Goal: Book appointment/travel/reservation

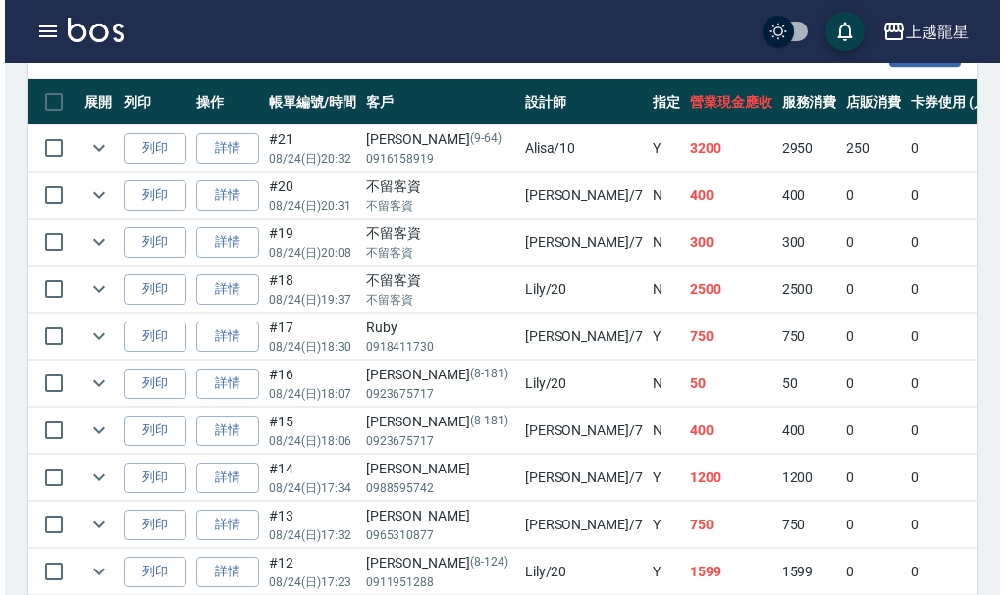
scroll to position [687, 0]
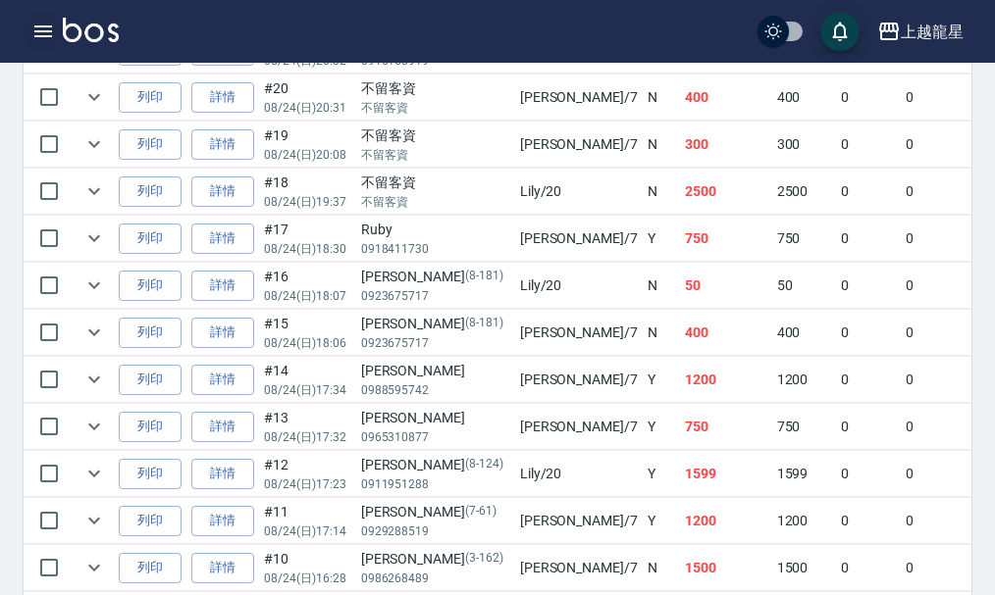
click at [47, 27] on icon "button" at bounding box center [43, 32] width 18 height 12
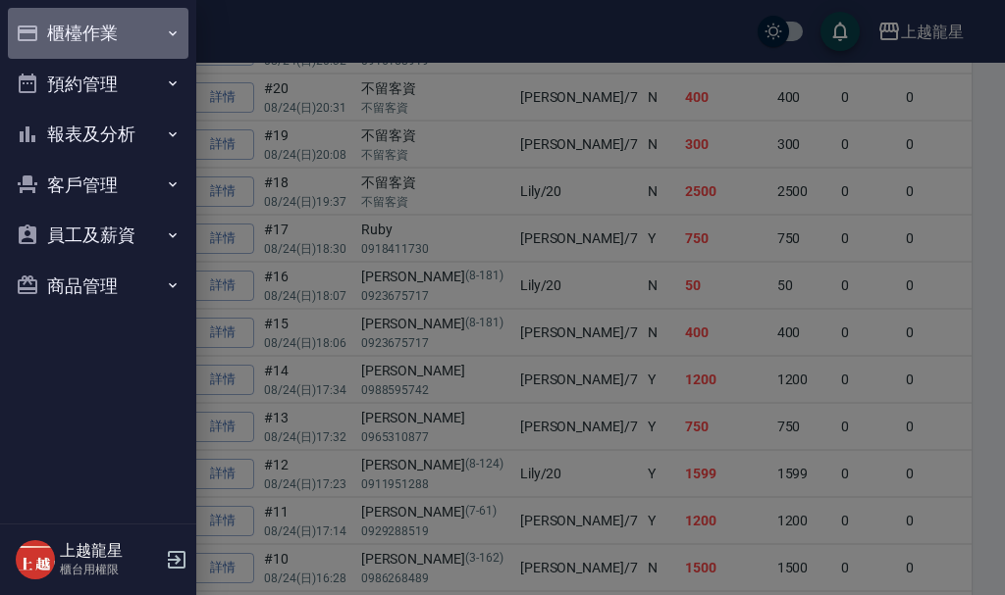
click at [99, 55] on button "櫃檯作業" at bounding box center [98, 33] width 181 height 51
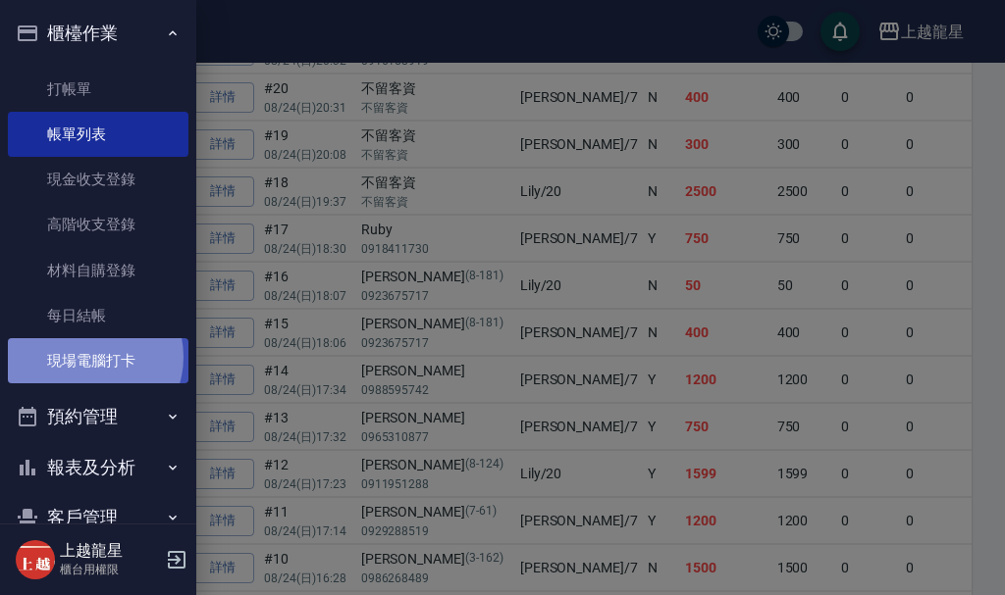
click at [87, 357] on link "現場電腦打卡" at bounding box center [98, 360] width 181 height 45
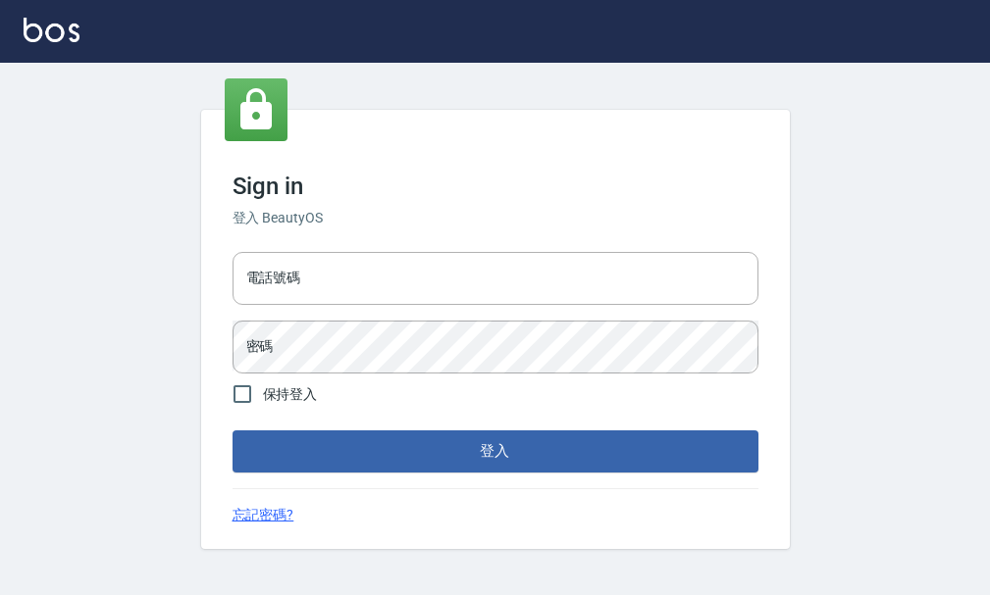
scroll to position [1, 0]
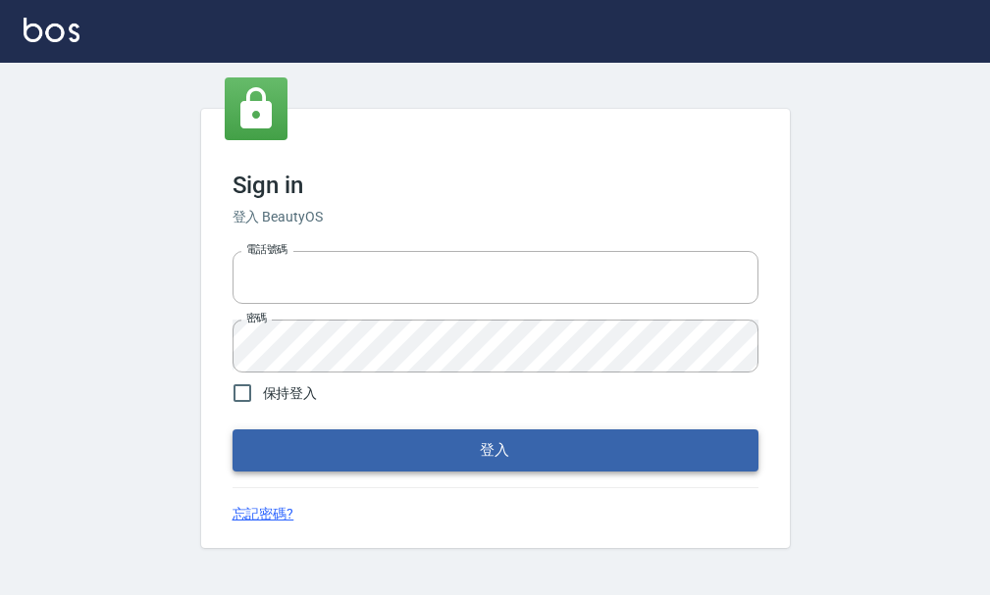
type input "25033354"
click at [287, 461] on button "登入" at bounding box center [496, 450] width 526 height 41
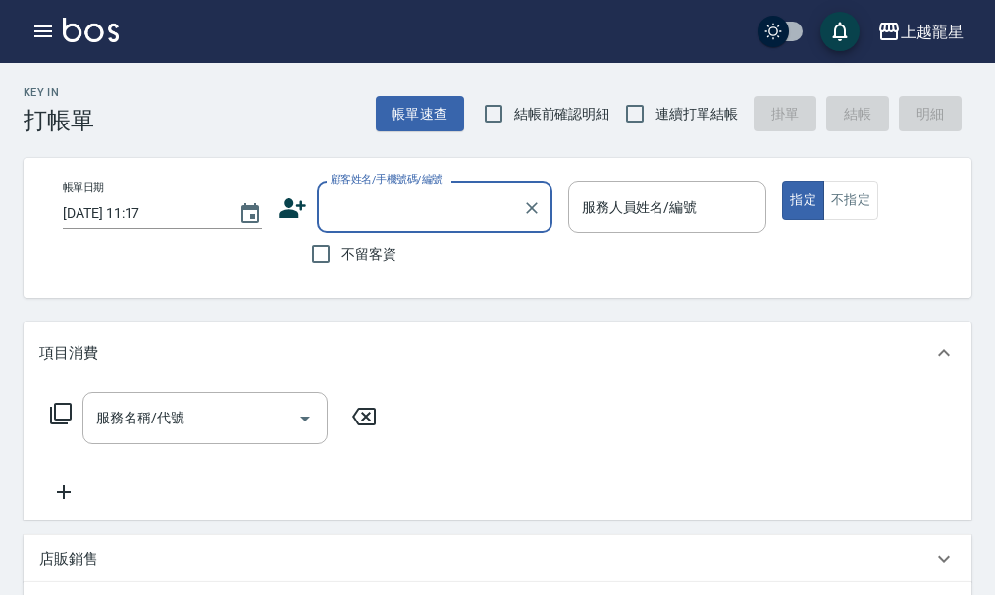
click at [452, 218] on input "顧客姓名/手機號碼/編號" at bounding box center [420, 207] width 188 height 34
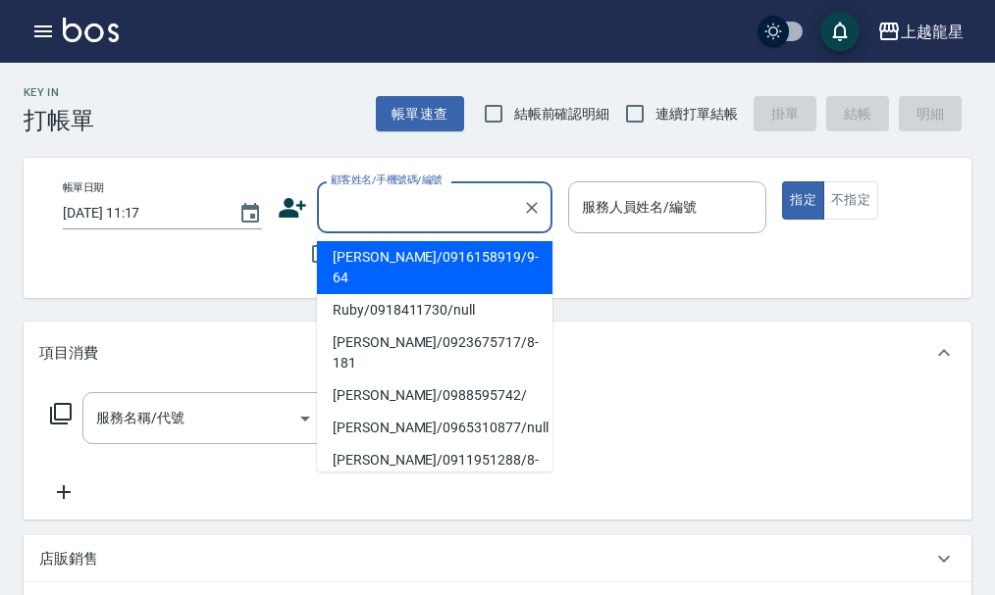
paste input "0911868542"
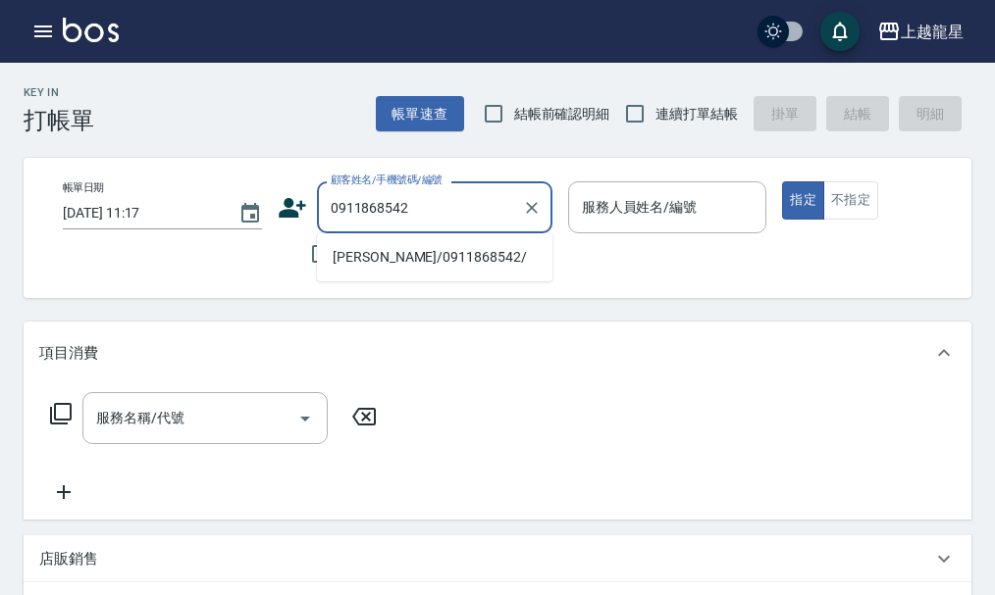
click at [395, 257] on li "吳敏郎/0911868542/" at bounding box center [434, 257] width 235 height 32
type input "吳敏郎/0911868542/"
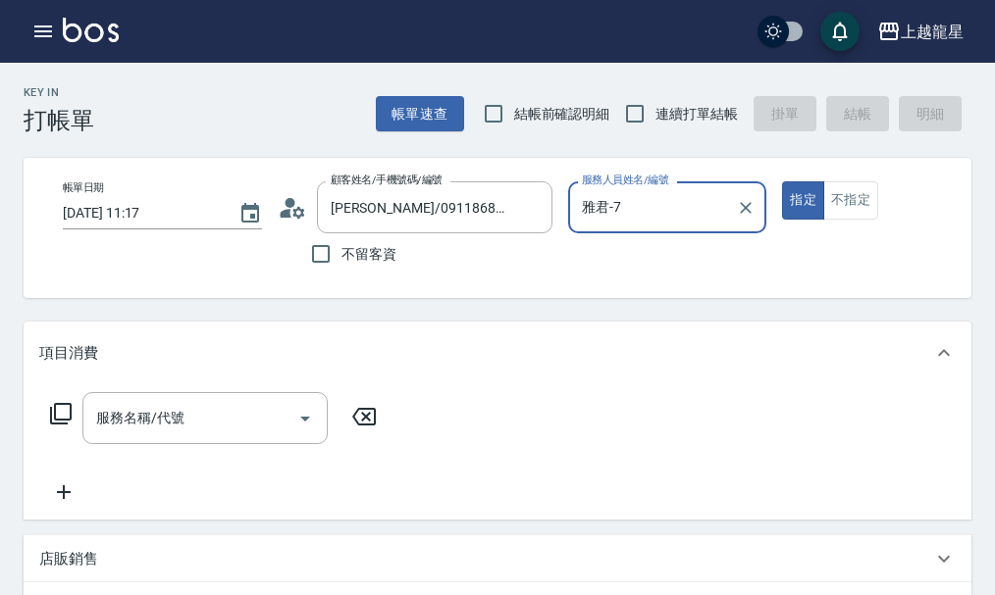
type input "雅君-7"
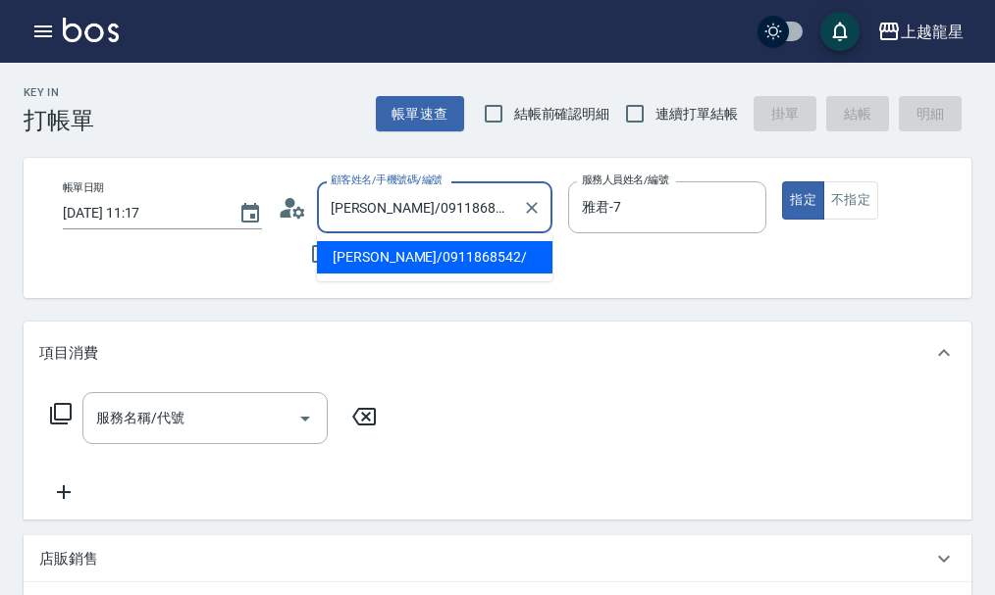
drag, startPoint x: 370, startPoint y: 209, endPoint x: 331, endPoint y: 219, distance: 40.4
click at [331, 219] on input "吳敏郎/0911868542/" at bounding box center [420, 207] width 188 height 34
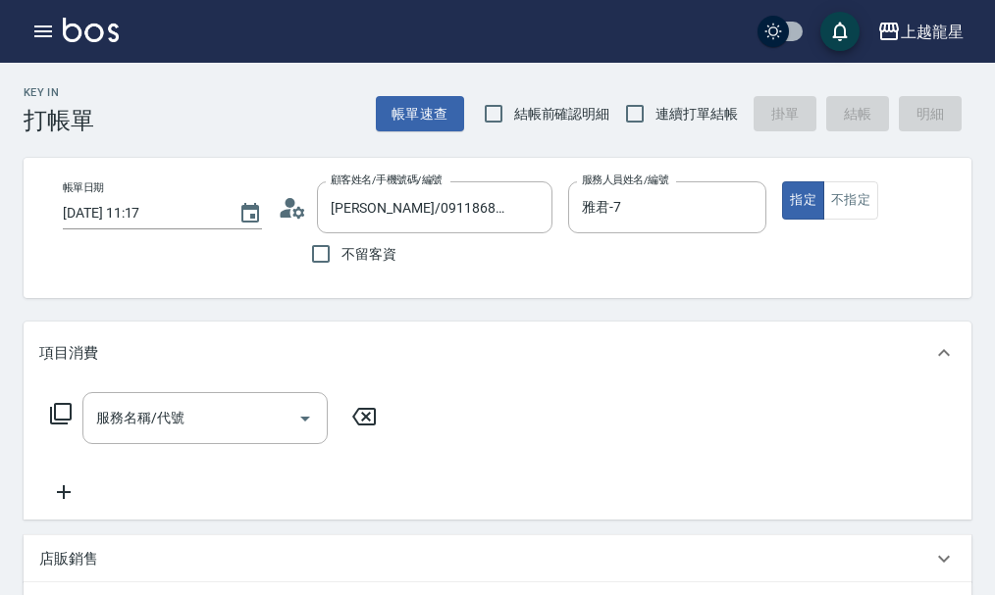
click at [69, 34] on img at bounding box center [91, 30] width 56 height 25
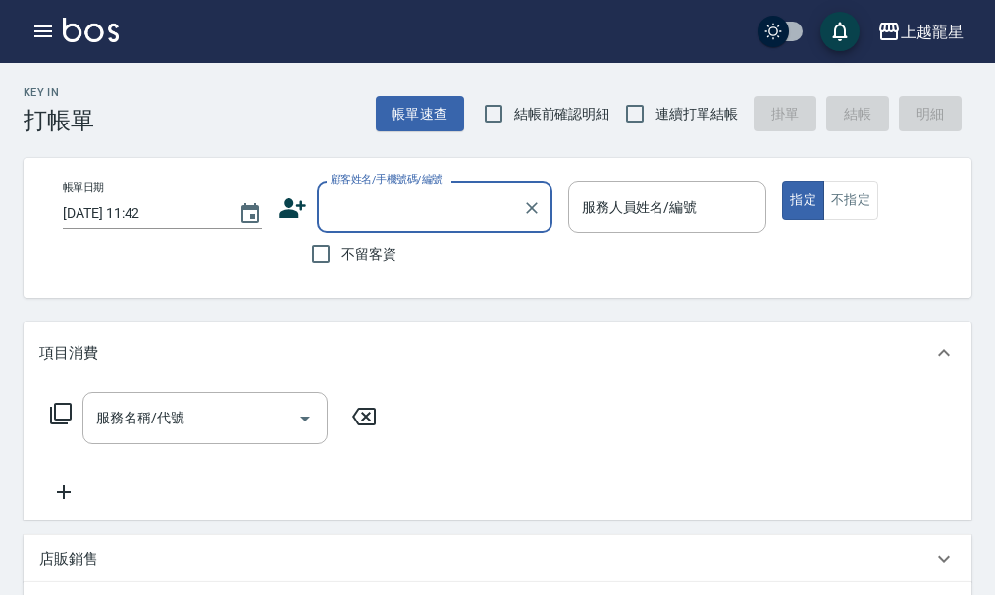
click at [393, 217] on input "顧客姓名/手機號碼/編號" at bounding box center [420, 207] width 188 height 34
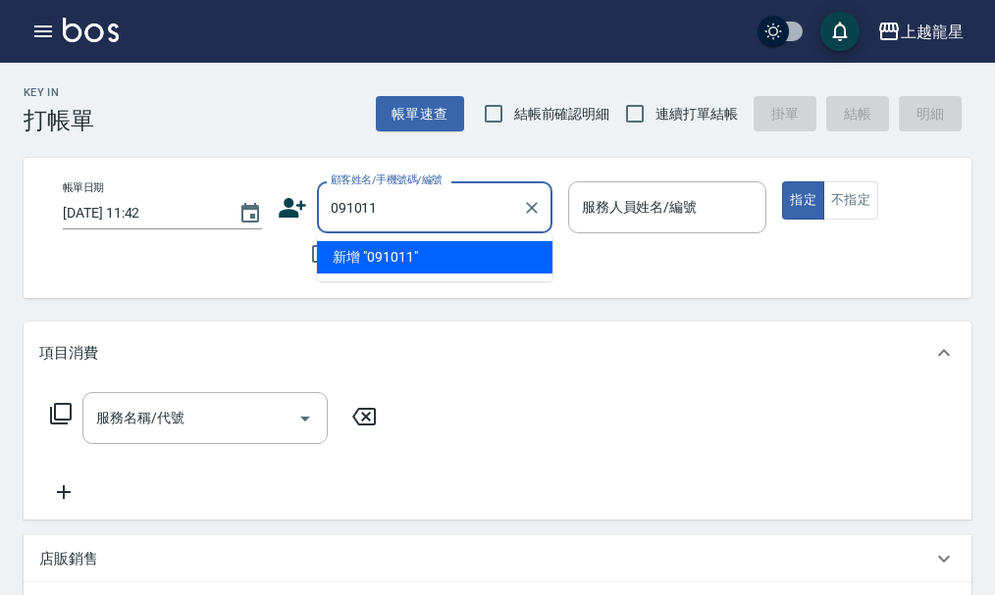
type input "0910110"
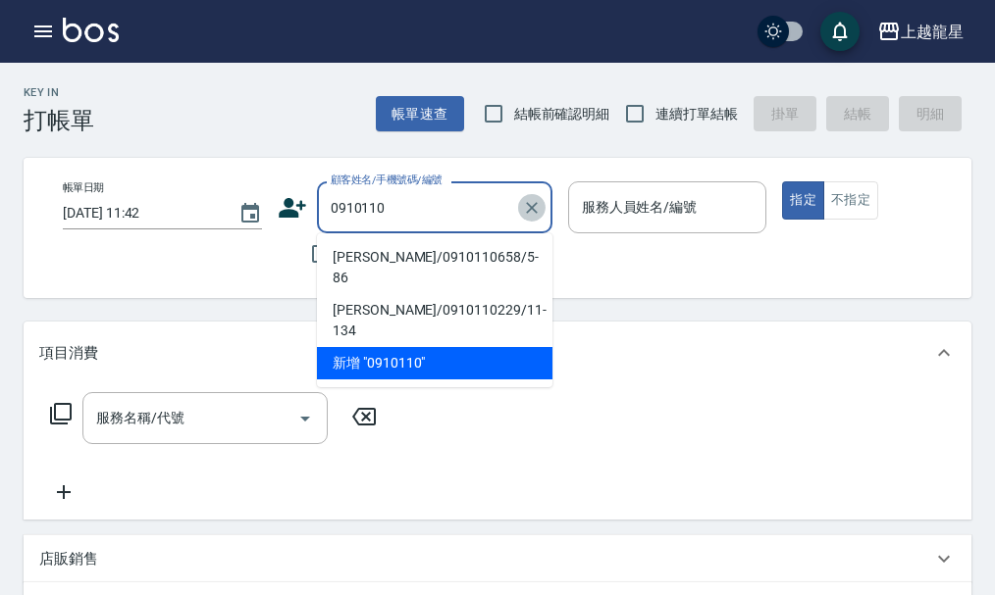
click at [526, 211] on icon "Clear" at bounding box center [532, 208] width 20 height 20
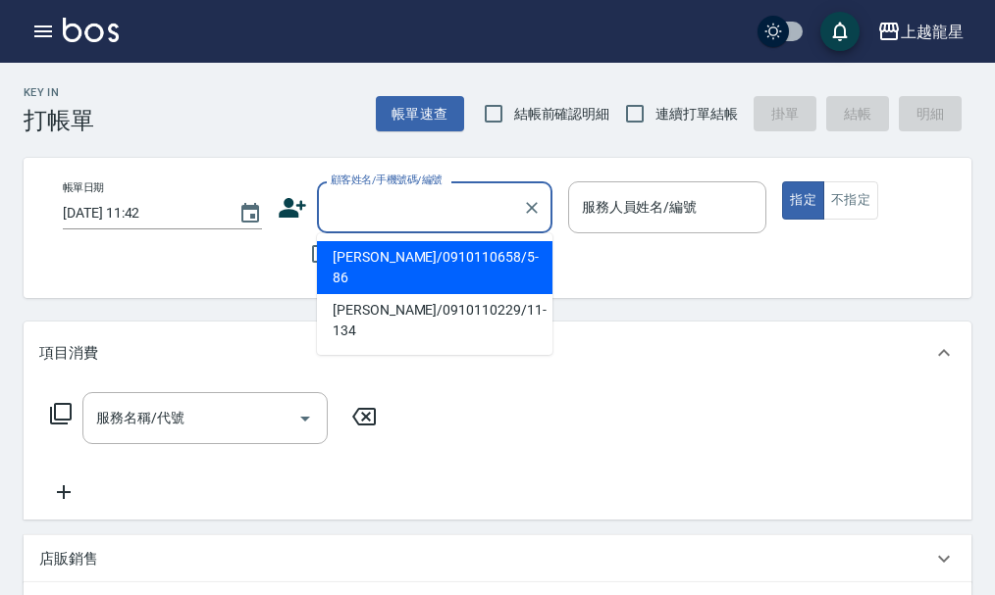
click at [499, 206] on div "顧客姓名/手機號碼/編號" at bounding box center [434, 207] width 235 height 52
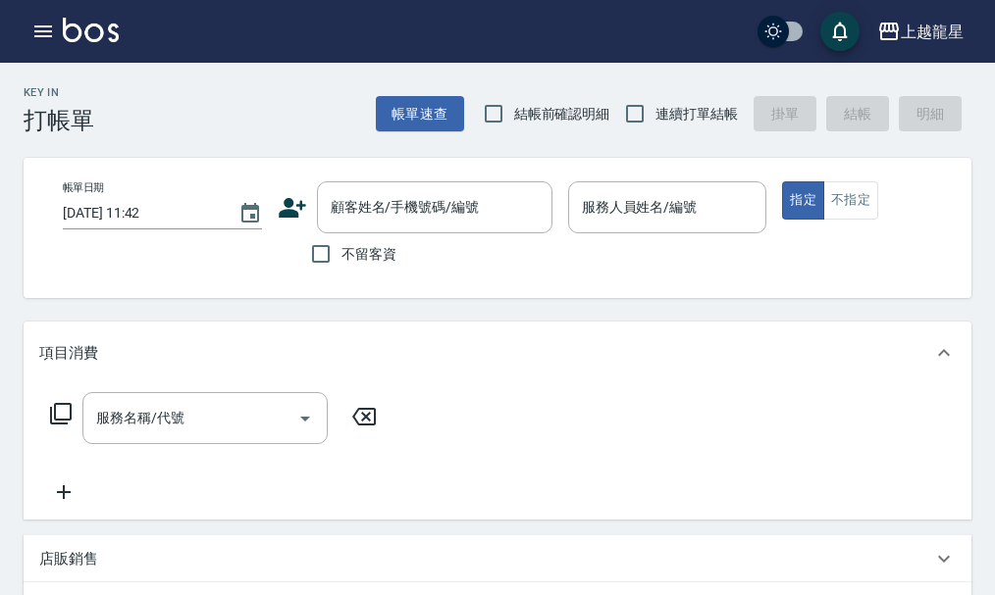
click at [97, 38] on img at bounding box center [91, 30] width 56 height 25
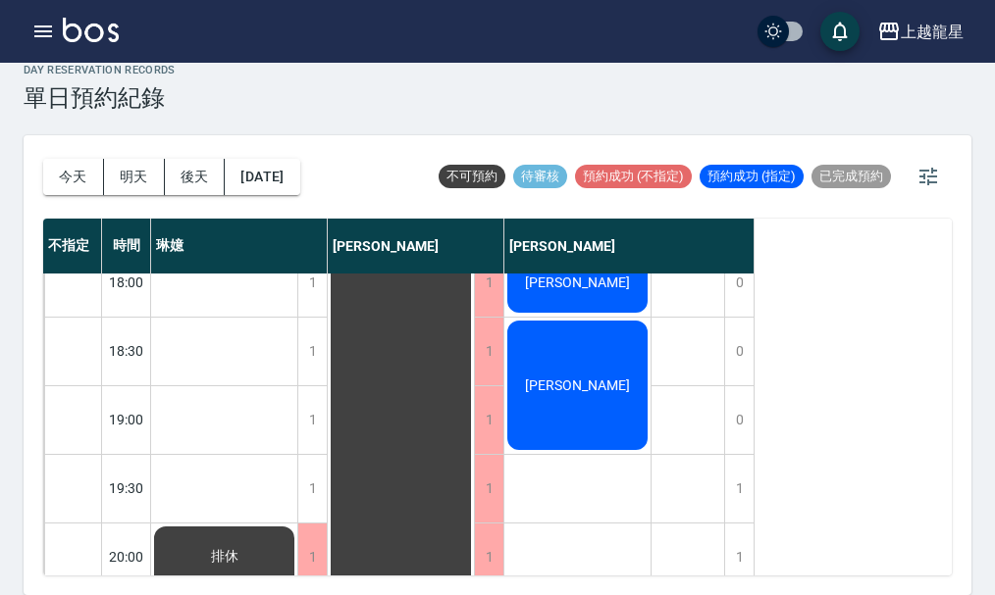
scroll to position [950, 0]
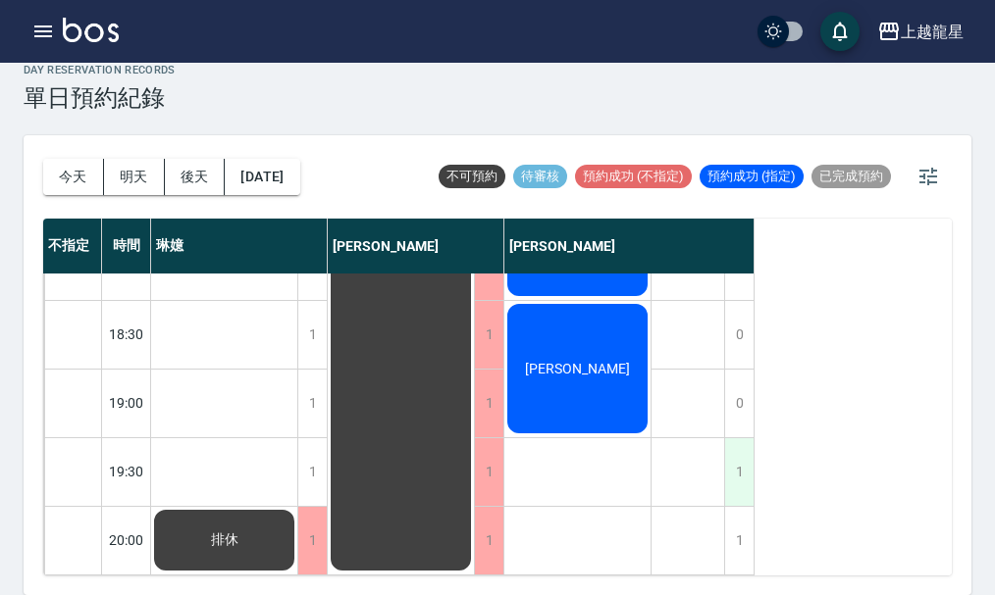
click at [746, 475] on div "1" at bounding box center [738, 473] width 29 height 68
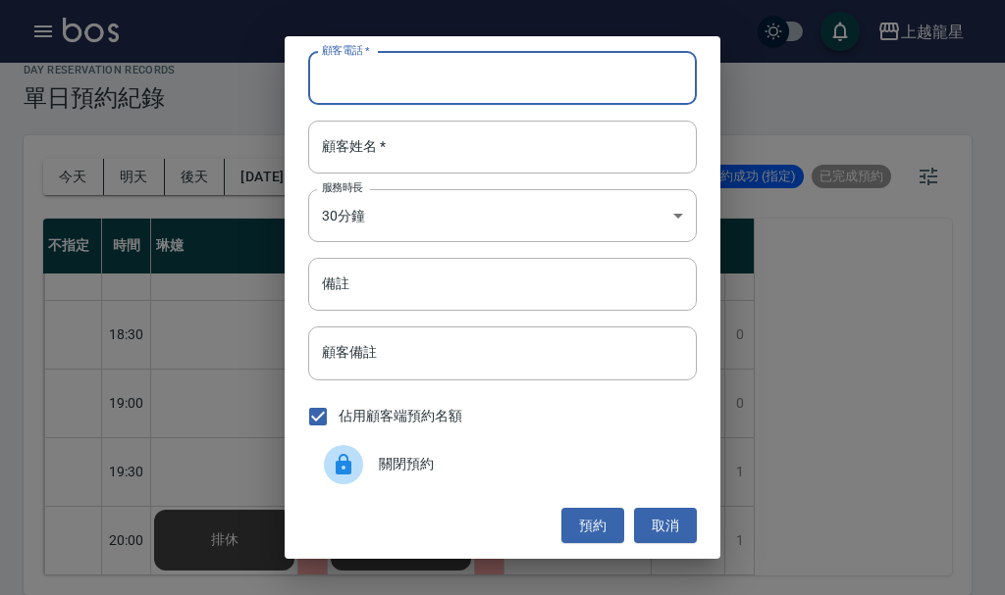
click at [383, 78] on input "顧客電話   *" at bounding box center [502, 78] width 388 height 53
drag, startPoint x: 401, startPoint y: 77, endPoint x: 322, endPoint y: 83, distance: 79.8
click at [322, 83] on input "0911868542" at bounding box center [502, 78] width 388 height 53
type input "0911868542"
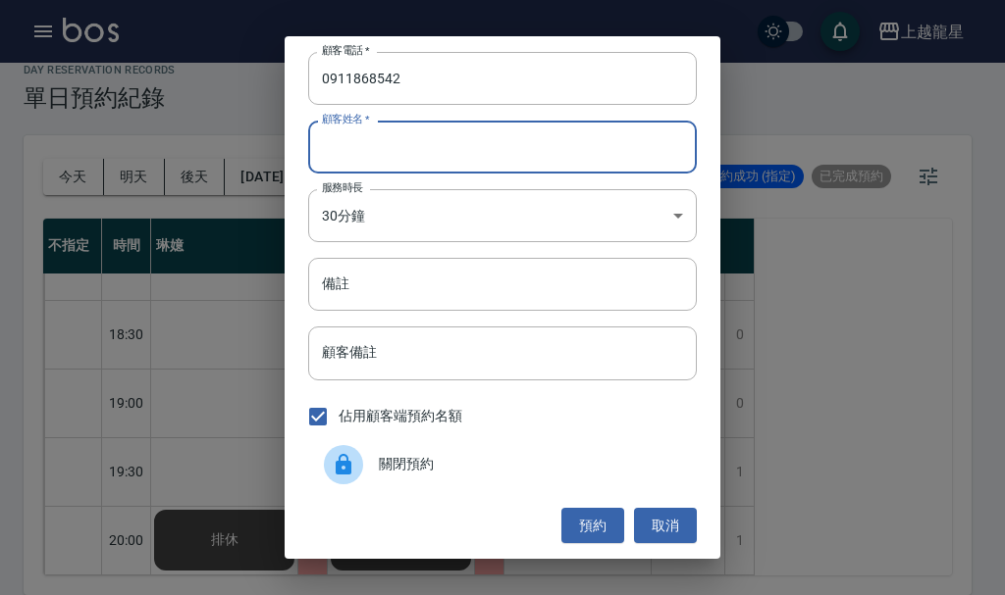
click at [367, 153] on input "顧客姓名   *" at bounding box center [502, 147] width 388 height 53
paste input "[PERSON_NAME]"
type input "[PERSON_NAME]"
click at [607, 525] on button "預約" at bounding box center [592, 526] width 63 height 36
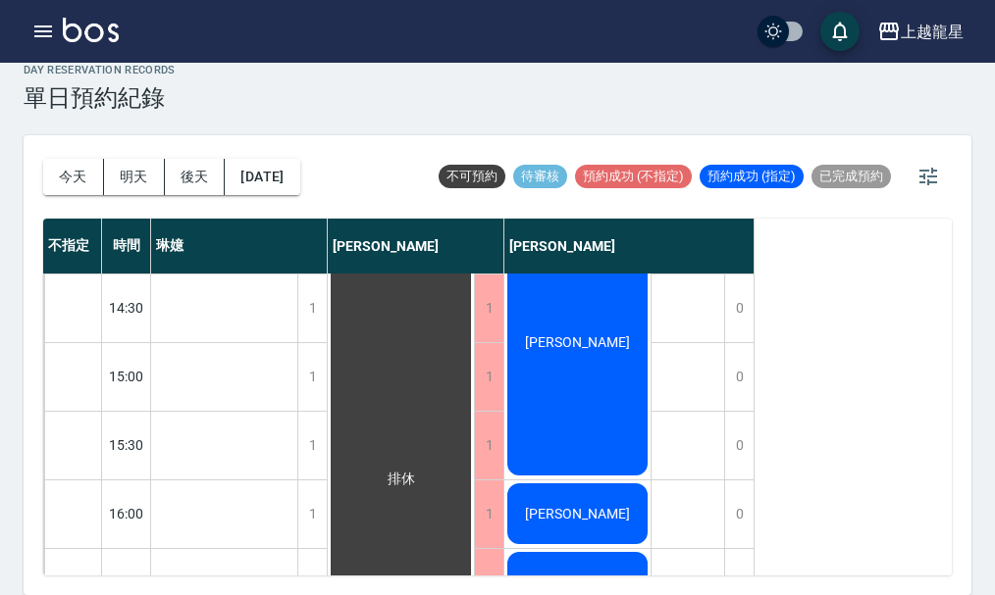
scroll to position [459, 0]
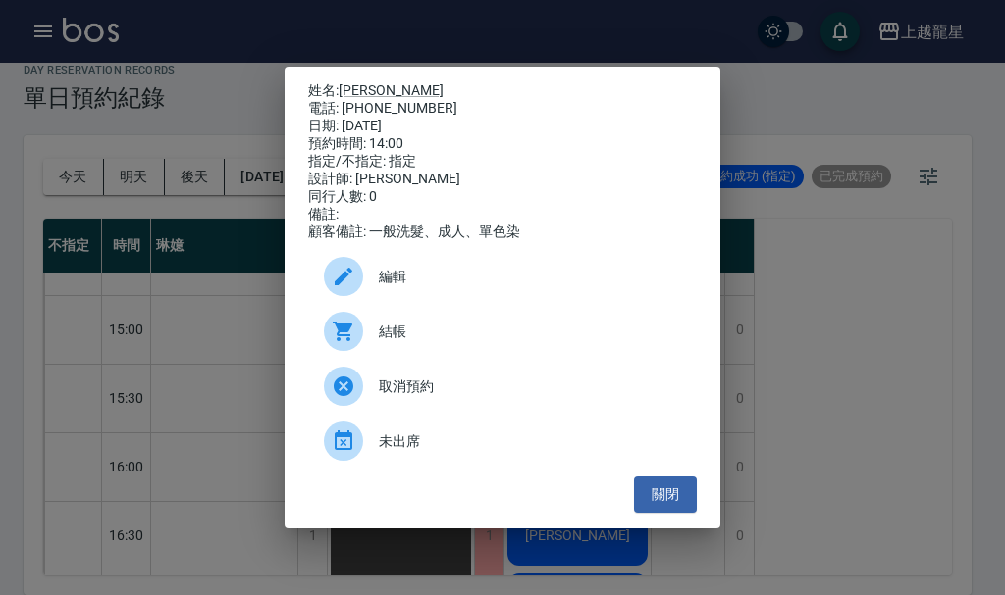
click at [784, 358] on div "姓名: [PERSON_NAME] 電話: [PHONE_NUMBER] 日期: [DATE] 預約時間: 14:00 指定/不指定: 指定 設計師: [PE…" at bounding box center [502, 297] width 1005 height 595
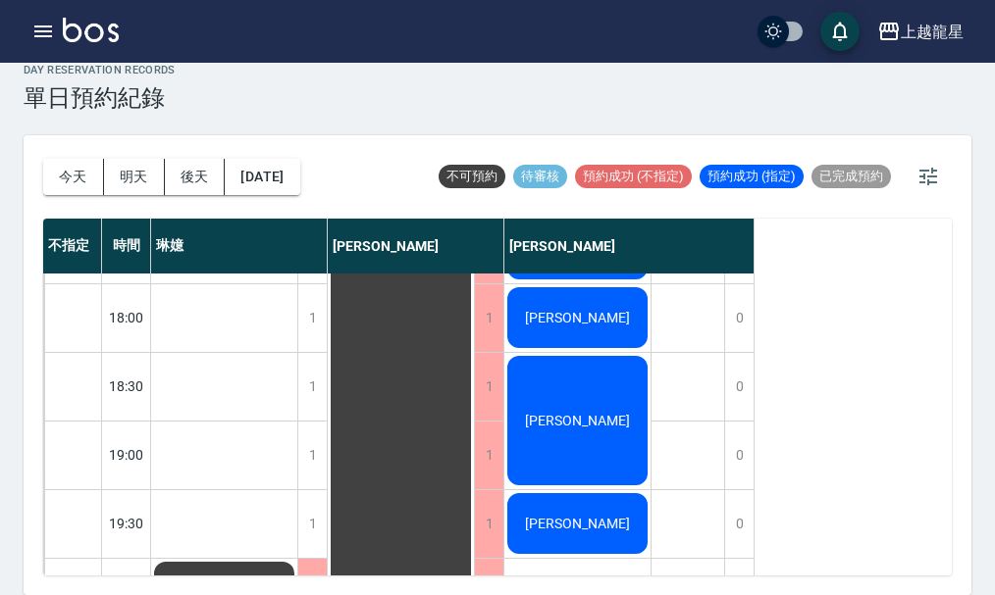
scroll to position [950, 0]
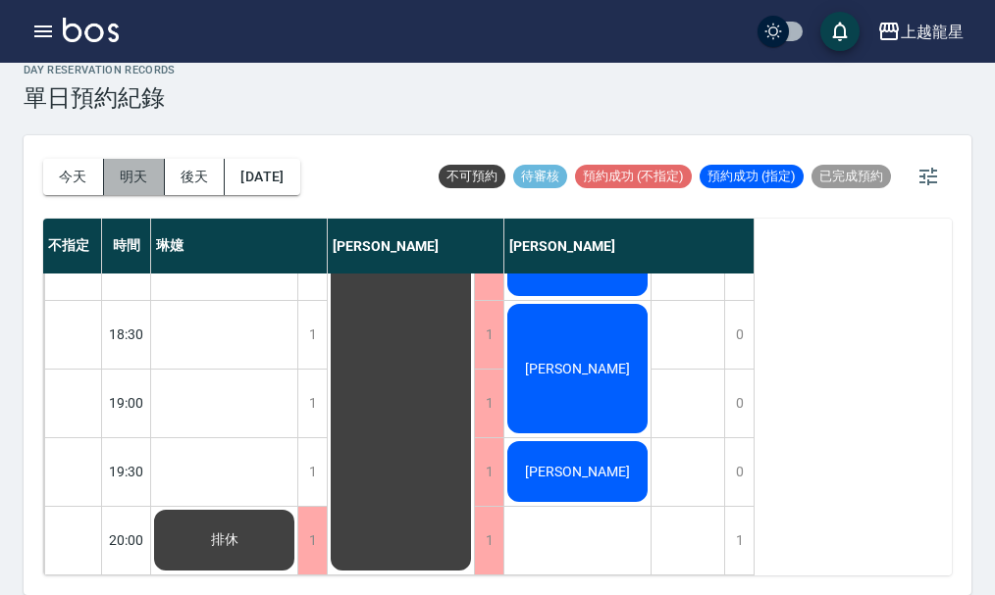
click at [134, 179] on button "明天" at bounding box center [134, 177] width 61 height 36
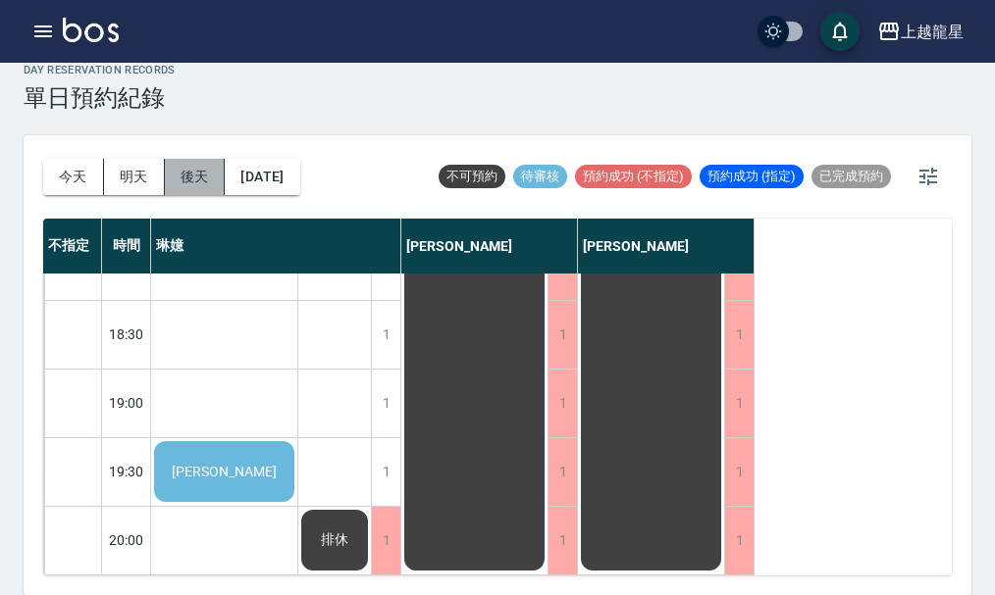
click at [201, 179] on button "後天" at bounding box center [195, 177] width 61 height 36
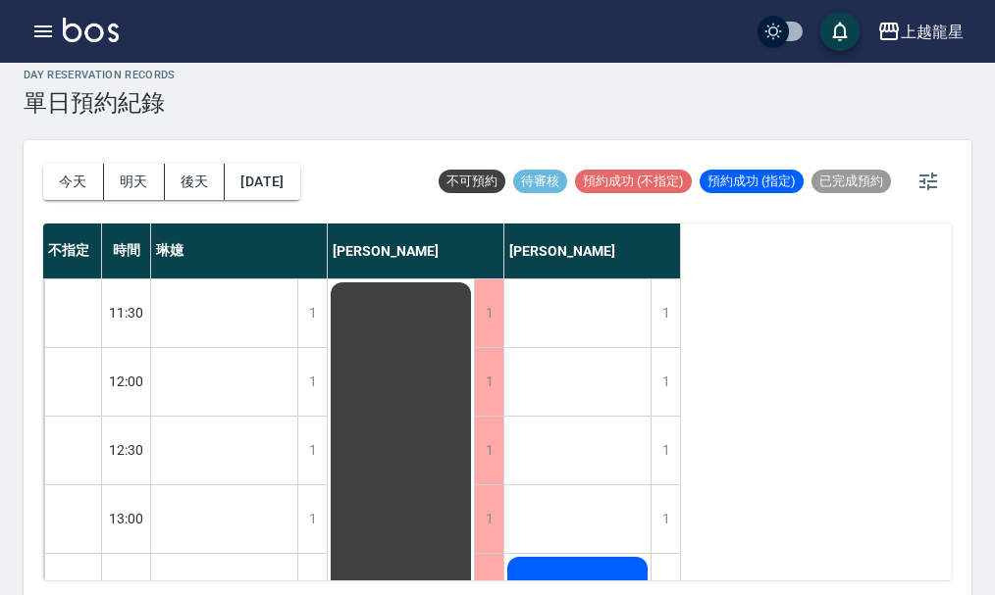
scroll to position [23, 0]
